Goal: Transaction & Acquisition: Purchase product/service

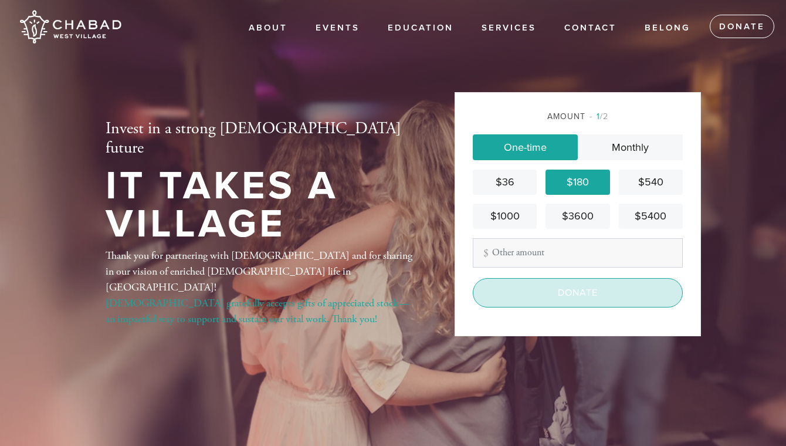
click at [552, 301] on input "Donate" at bounding box center [578, 292] width 210 height 29
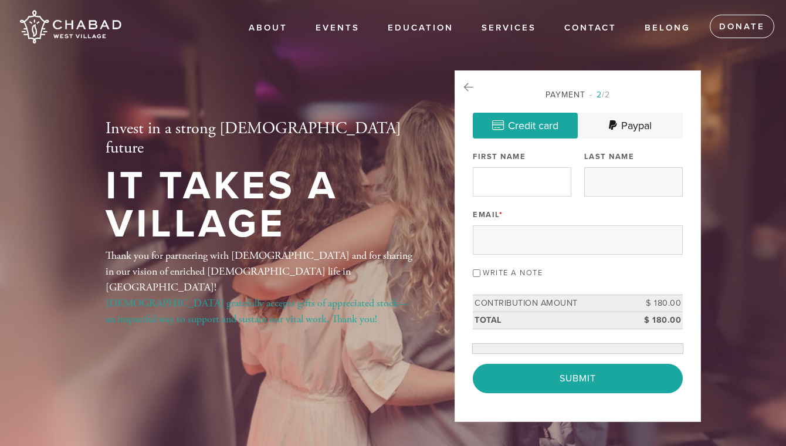
drag, startPoint x: 540, startPoint y: 202, endPoint x: 536, endPoint y: 185, distance: 17.4
click at [540, 201] on div "Payment 2 /2 Credit card Paypal Payment Processor Pay Later Credit Card PayPal …" at bounding box center [578, 241] width 210 height 305
click at [536, 185] on input "First Name" at bounding box center [522, 181] width 99 height 29
click at [531, 185] on input "First Name" at bounding box center [522, 181] width 99 height 29
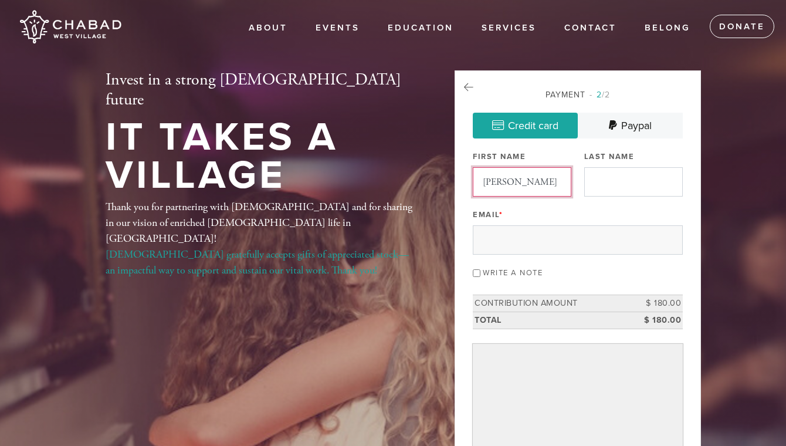
type input "Louise"
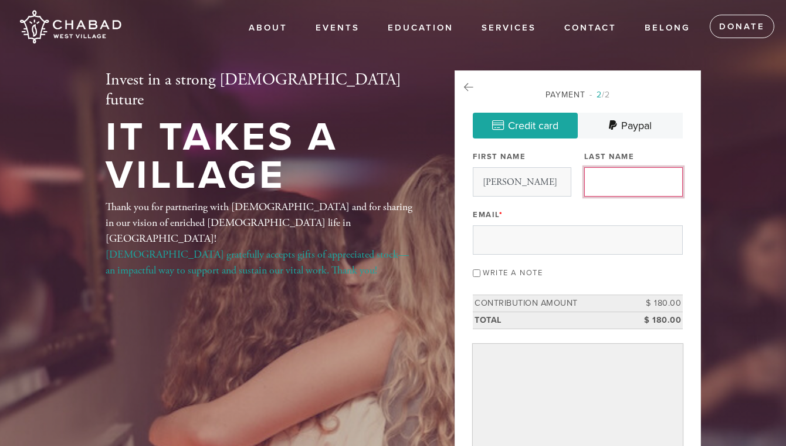
click at [646, 171] on input "Last Name" at bounding box center [633, 181] width 99 height 29
type input "Lipsker"
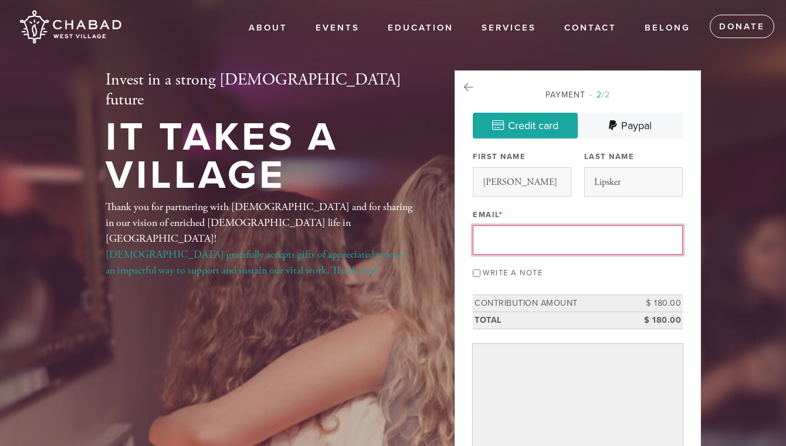
click at [548, 234] on input "Email *" at bounding box center [578, 239] width 210 height 29
type input "loulip@me.com"
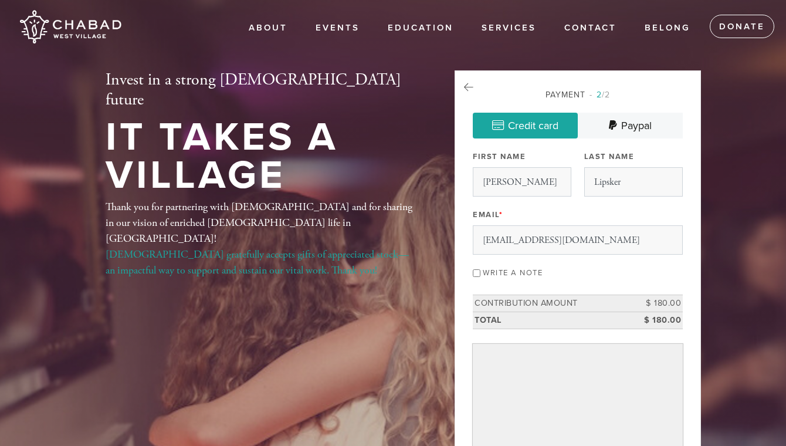
click at [476, 272] on input "Write a note" at bounding box center [477, 273] width 8 height 8
checkbox input "true"
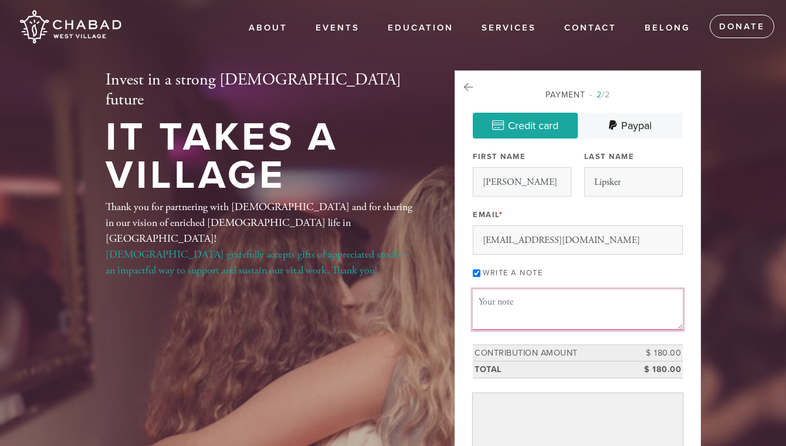
click at [516, 303] on textarea "Message or dedication" at bounding box center [578, 309] width 210 height 40
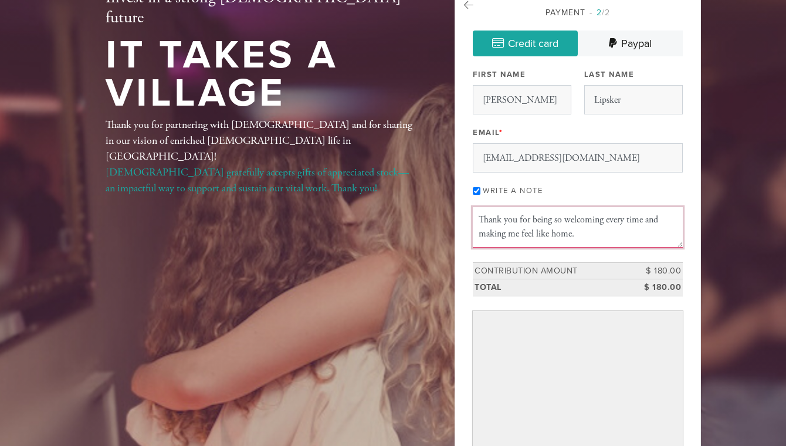
scroll to position [92, 0]
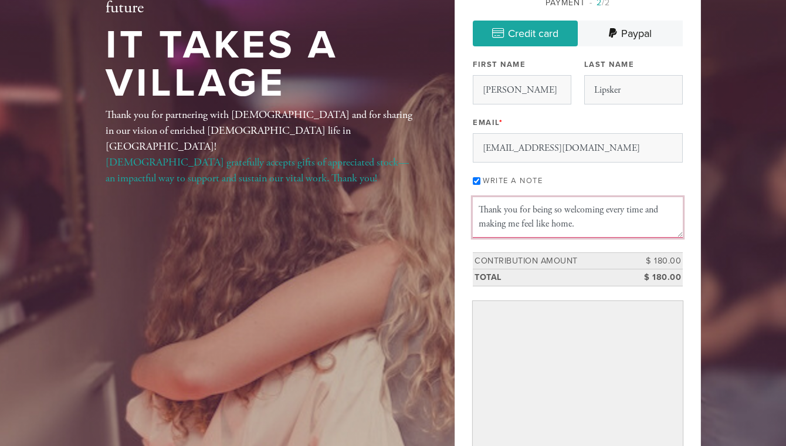
type textarea "Thank you for being so welcoming every time and making me feel like home."
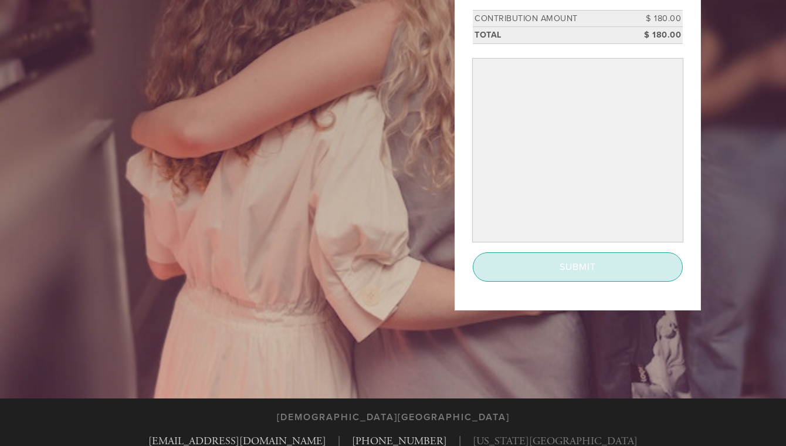
click at [584, 275] on input "Submit" at bounding box center [578, 266] width 210 height 29
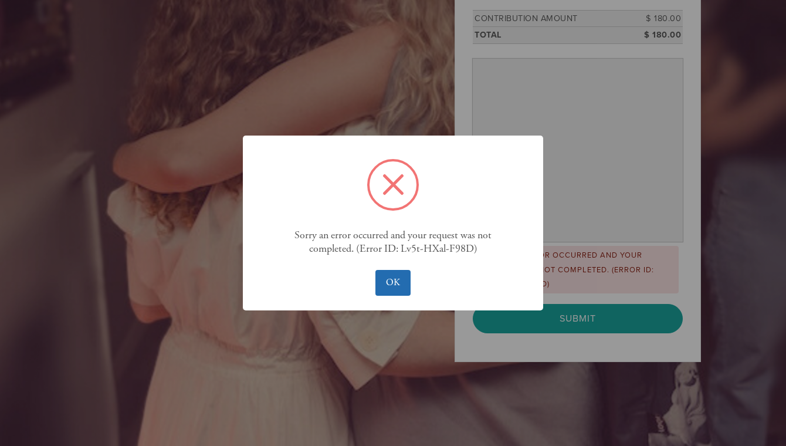
click at [395, 280] on button "OK" at bounding box center [392, 283] width 35 height 26
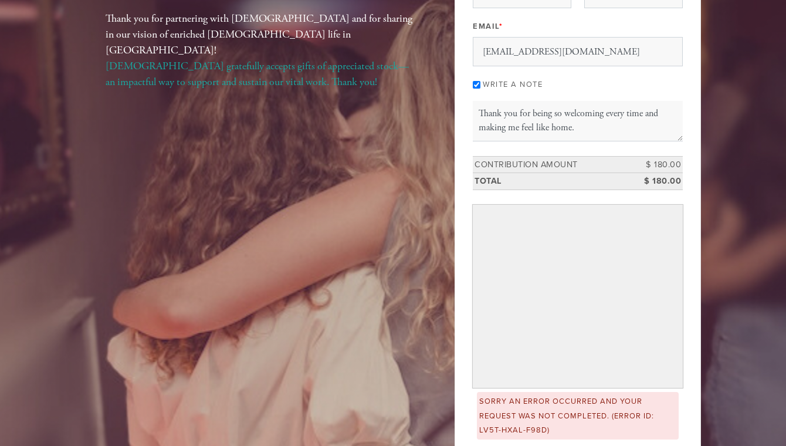
scroll to position [164, 0]
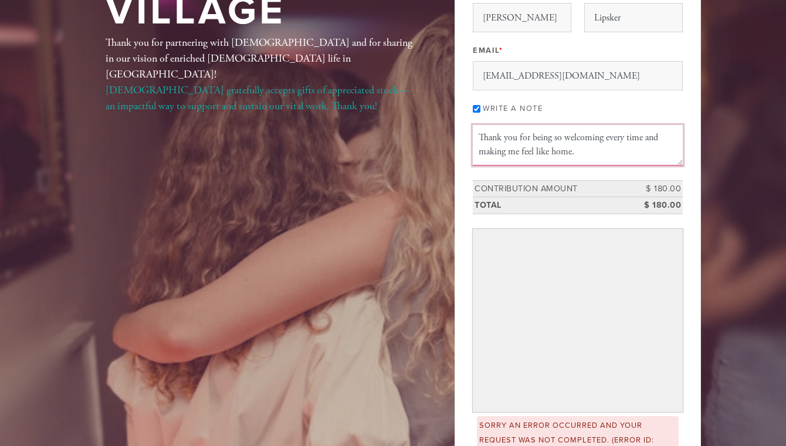
drag, startPoint x: 589, startPoint y: 154, endPoint x: 476, endPoint y: 132, distance: 114.8
click at [476, 132] on textarea "Thank you for being so welcoming every time and making me feel like home." at bounding box center [578, 145] width 210 height 40
drag, startPoint x: 476, startPoint y: 132, endPoint x: 604, endPoint y: 156, distance: 129.6
click at [604, 156] on textarea "Thank you for being so welcoming every time and making me feel like home." at bounding box center [578, 145] width 210 height 40
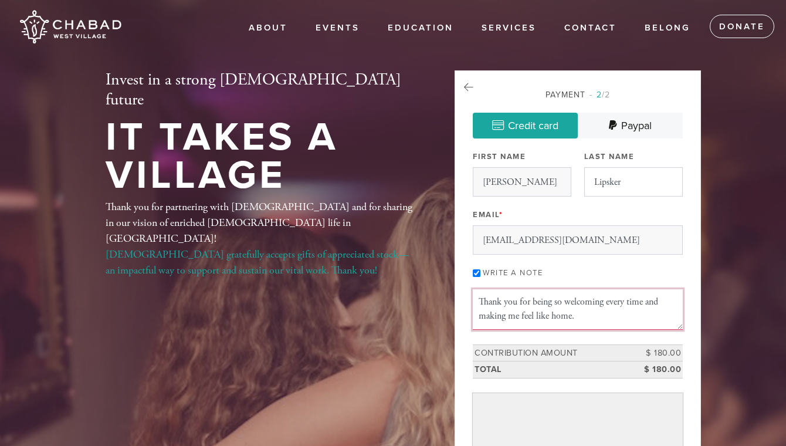
scroll to position [0, 0]
